Goal: Task Accomplishment & Management: Use online tool/utility

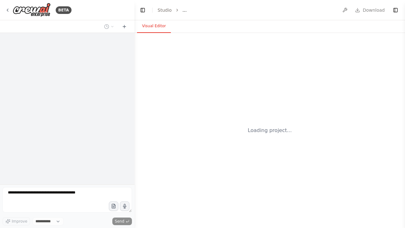
select select "****"
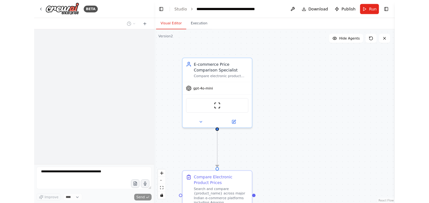
scroll to position [905, 0]
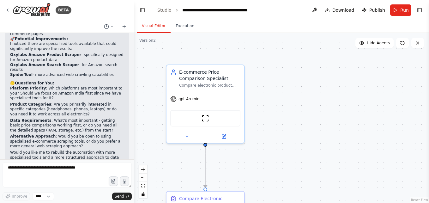
click at [188, 27] on button "Execution" at bounding box center [185, 26] width 29 height 13
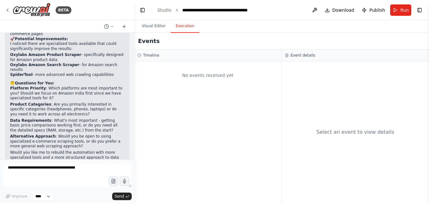
click at [158, 28] on button "Visual Editor" at bounding box center [154, 26] width 34 height 13
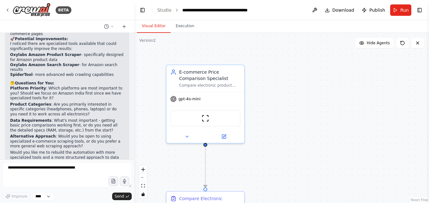
click at [404, 43] on icon at bounding box center [417, 42] width 5 height 5
click at [404, 45] on icon at bounding box center [417, 42] width 5 height 5
click at [180, 26] on button "Execution" at bounding box center [185, 26] width 29 height 13
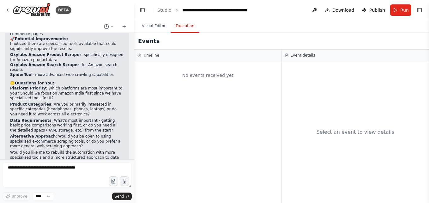
click at [404, 11] on button "Toggle Right Sidebar" at bounding box center [419, 10] width 9 height 9
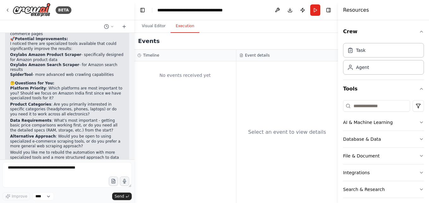
click at [404, 11] on div "Resources" at bounding box center [383, 10] width 91 height 20
click at [404, 49] on div "Task" at bounding box center [383, 50] width 81 height 15
click at [388, 67] on div "Agent" at bounding box center [383, 67] width 81 height 15
click at [404, 32] on icon "button" at bounding box center [421, 31] width 5 height 5
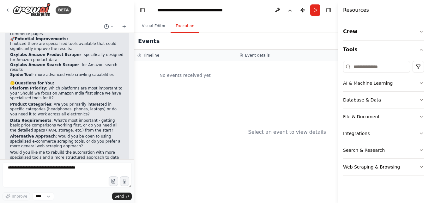
click at [404, 166] on icon "button" at bounding box center [421, 166] width 5 height 5
click at [404, 165] on icon "button" at bounding box center [421, 166] width 5 height 5
click at [314, 45] on div "Events" at bounding box center [236, 41] width 204 height 17
click at [262, 38] on div "Events" at bounding box center [236, 41] width 204 height 17
click at [250, 11] on header "**********" at bounding box center [236, 10] width 204 height 20
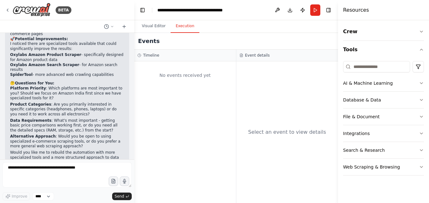
click at [318, 35] on div "Events" at bounding box center [236, 41] width 204 height 17
click at [332, 12] on button "Toggle Right Sidebar" at bounding box center [328, 10] width 9 height 9
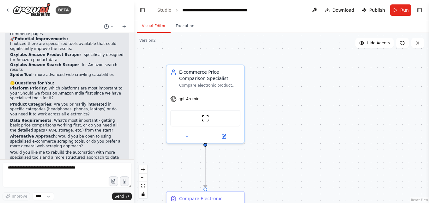
click at [155, 25] on button "Visual Editor" at bounding box center [154, 26] width 34 height 13
click at [168, 10] on link "Studio" at bounding box center [164, 10] width 14 height 5
